Goal: Task Accomplishment & Management: Use online tool/utility

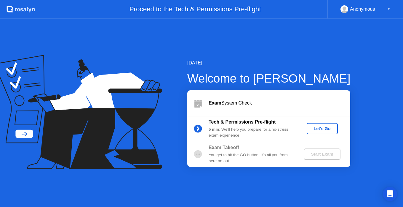
click at [315, 128] on div "Let's Go" at bounding box center [322, 128] width 26 height 5
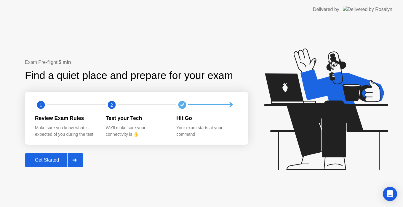
click at [31, 160] on div "Get Started" at bounding box center [47, 159] width 41 height 5
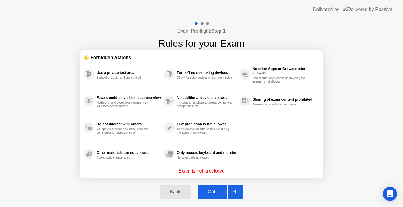
click at [215, 194] on div "Got it" at bounding box center [213, 191] width 28 height 5
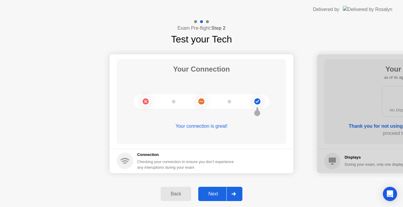
click at [216, 196] on div "Next" at bounding box center [213, 193] width 26 height 5
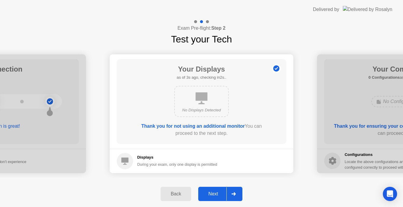
click at [216, 196] on div "Next" at bounding box center [213, 193] width 26 height 5
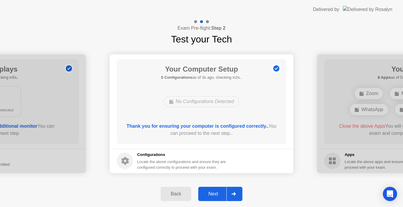
click at [216, 196] on div "Next" at bounding box center [213, 193] width 26 height 5
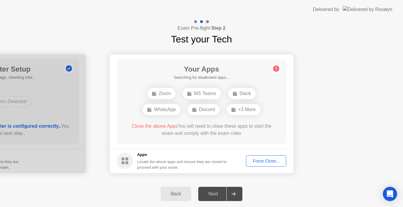
click at [265, 162] on div "Force Close..." at bounding box center [266, 160] width 36 height 5
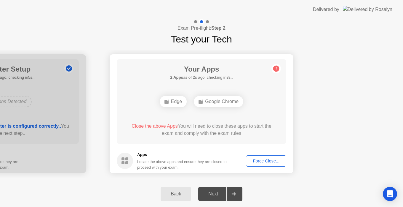
click at [275, 158] on div "Force Close..." at bounding box center [266, 160] width 36 height 5
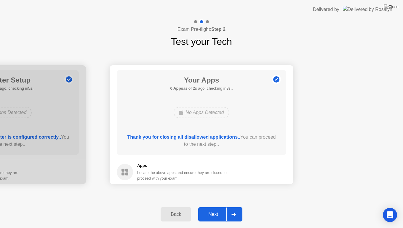
click at [216, 206] on div "Next" at bounding box center [213, 213] width 26 height 5
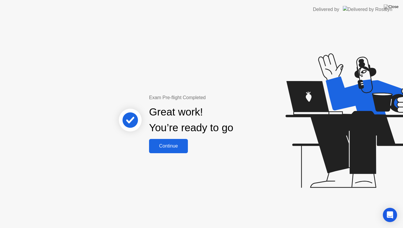
click at [177, 146] on div "Continue" at bounding box center [168, 145] width 35 height 5
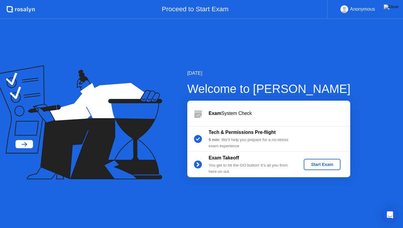
click at [327, 166] on div "Start Exam" at bounding box center [322, 164] width 32 height 5
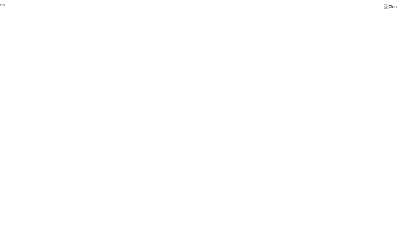
click div "End Proctoring Session"
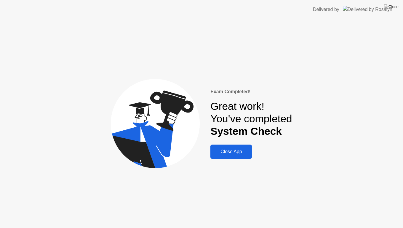
click at [246, 151] on div "Close App" at bounding box center [231, 151] width 38 height 5
